Goal: Task Accomplishment & Management: Use online tool/utility

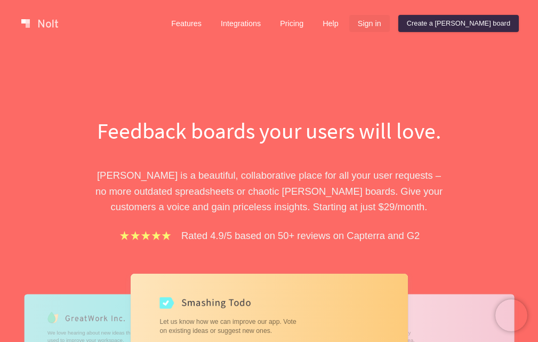
click at [390, 27] on link "Sign in" at bounding box center [369, 23] width 41 height 17
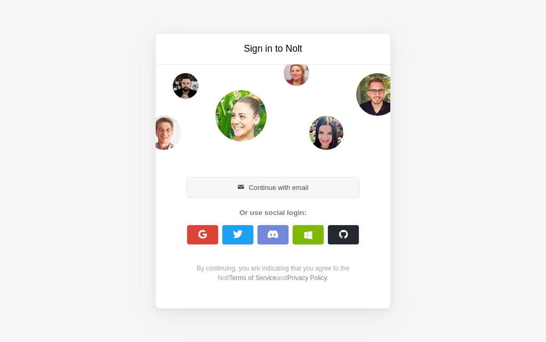
click at [268, 185] on button "Continue with email" at bounding box center [273, 186] width 172 height 19
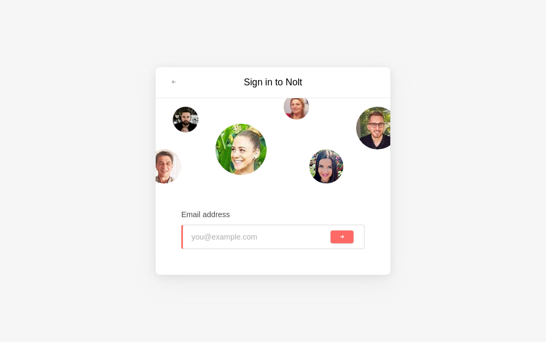
type input "waidraajmnuae@outlook.com"
click at [342, 239] on span "submit" at bounding box center [342, 237] width 6 height 6
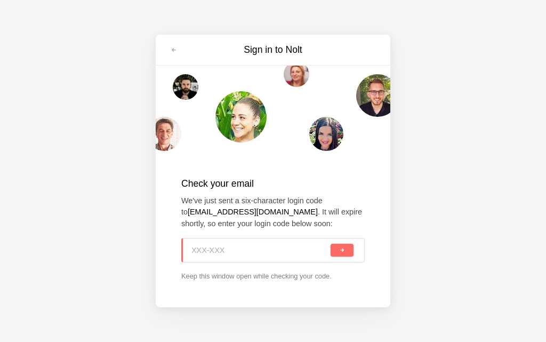
paste input "40Q-1YS"
type input "40Q-1YS"
click at [341, 255] on button "submit" at bounding box center [341, 250] width 23 height 13
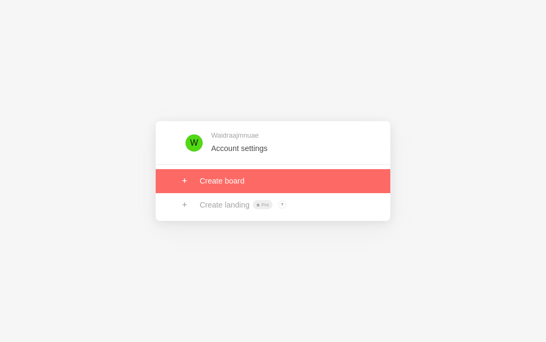
click at [239, 180] on link at bounding box center [273, 180] width 235 height 23
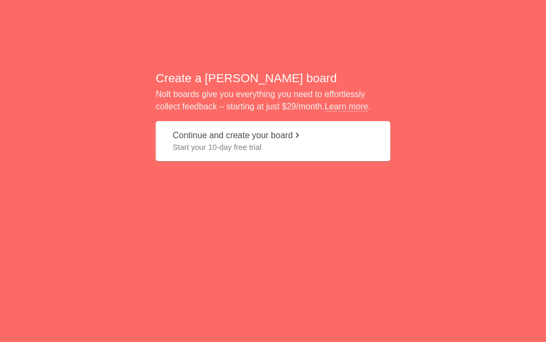
click at [222, 149] on span "Start your 10-day free trial" at bounding box center [273, 147] width 200 height 11
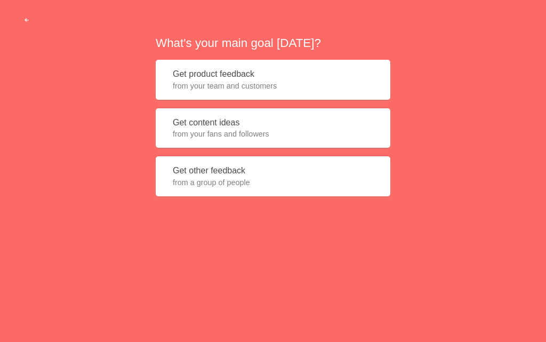
click at [219, 139] on span "from your fans and followers" at bounding box center [273, 133] width 200 height 11
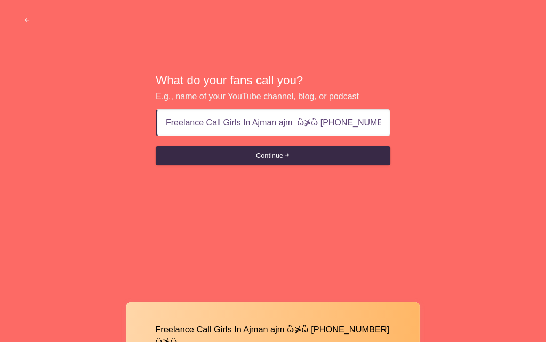
scroll to position [0, 22]
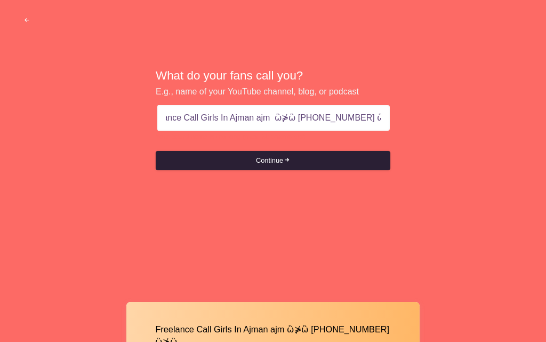
click at [268, 163] on button "Continue" at bounding box center [273, 160] width 235 height 19
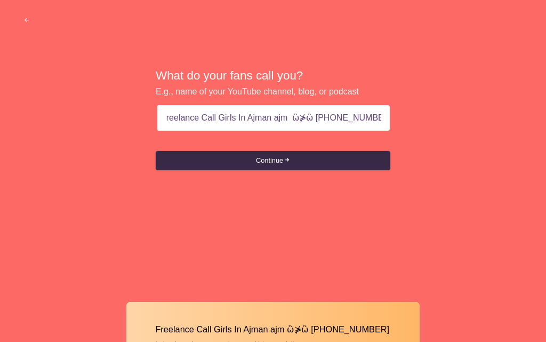
scroll to position [0, 0]
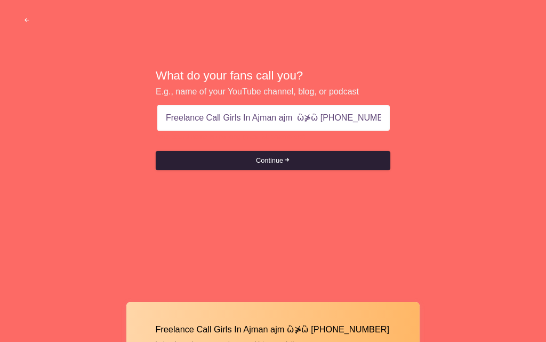
click at [279, 157] on button "Continue" at bounding box center [273, 160] width 235 height 19
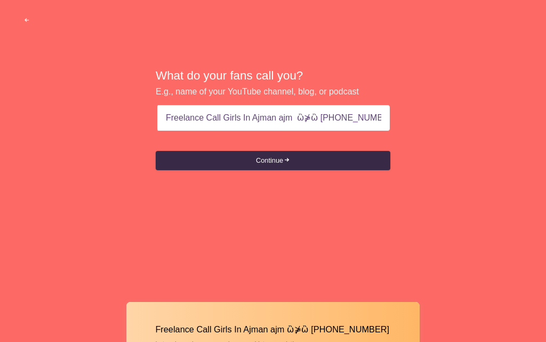
click at [304, 122] on input "Freelance Call Girls In Ajman ajm ὣ⋡ὣ [PHONE_NUMBER]" at bounding box center [273, 118] width 215 height 26
type input "Freelance Call Girls In Ajman ajm ὣ [PHONE_NUMBER]"
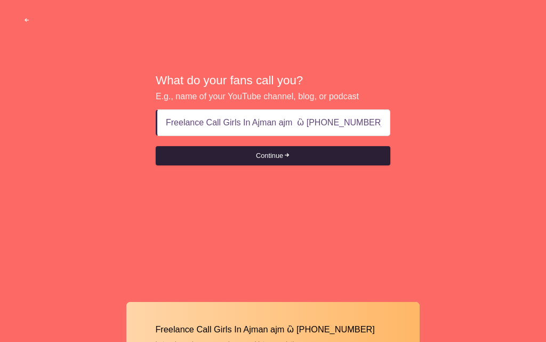
click at [274, 161] on button "Continue" at bounding box center [273, 155] width 235 height 19
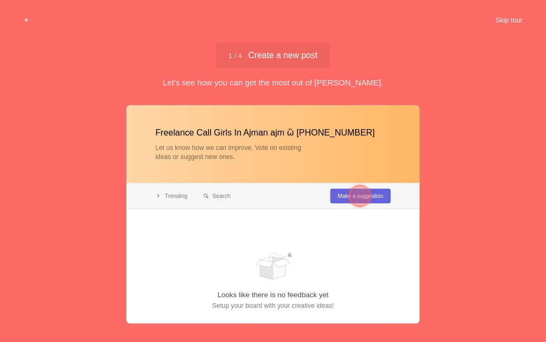
click at [514, 17] on button "Skip tour" at bounding box center [508, 20] width 53 height 19
